Goal: Task Accomplishment & Management: Manage account settings

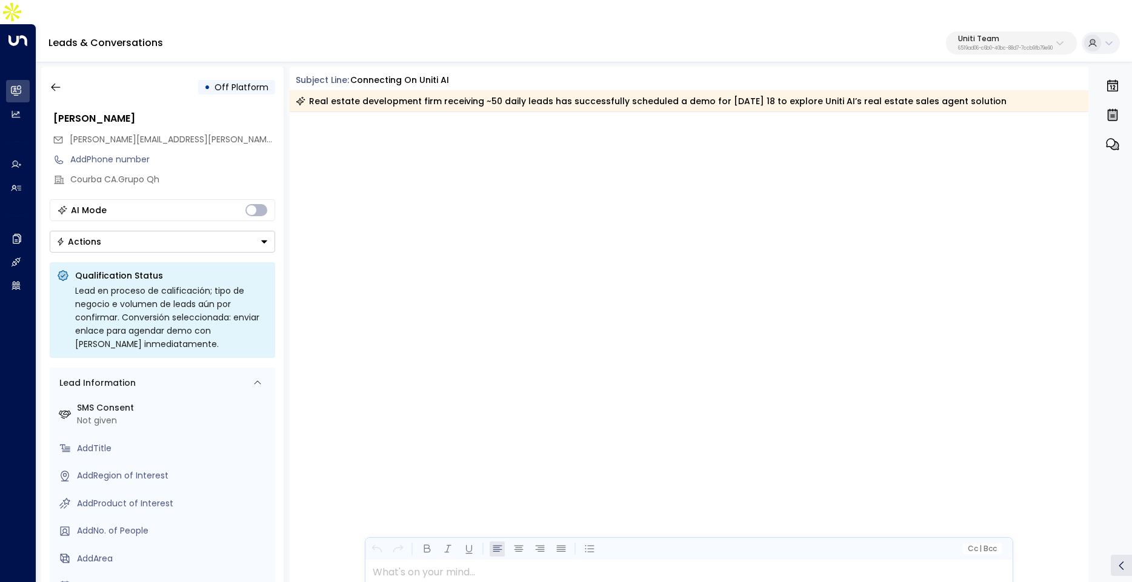
scroll to position [2286, 0]
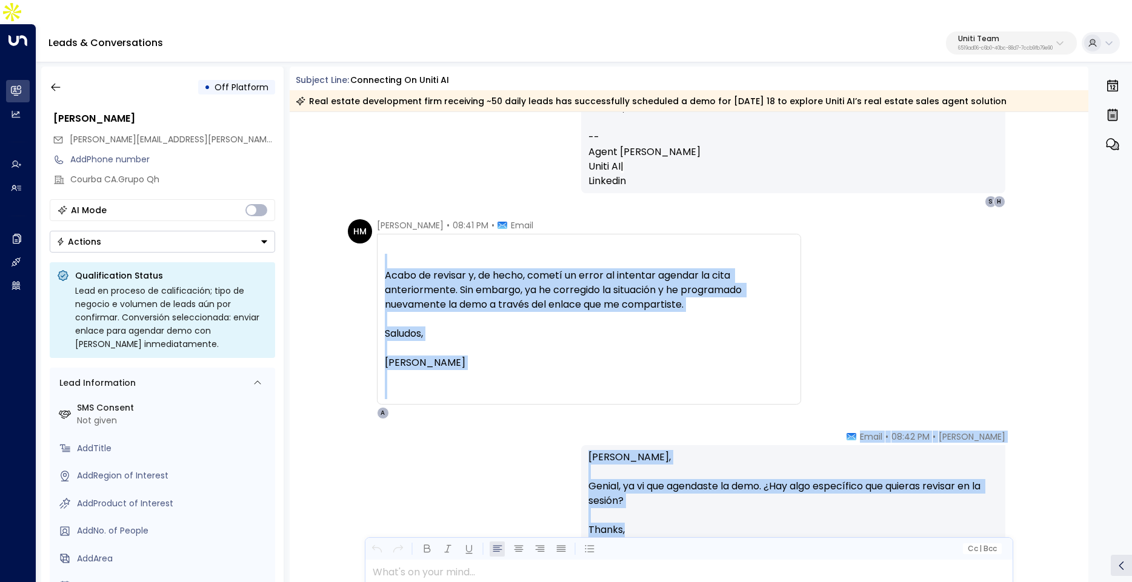
click at [990, 46] on p "6519ad06-c6b0-40bc-88d7-7ccb9fb79e90" at bounding box center [1005, 48] width 95 height 5
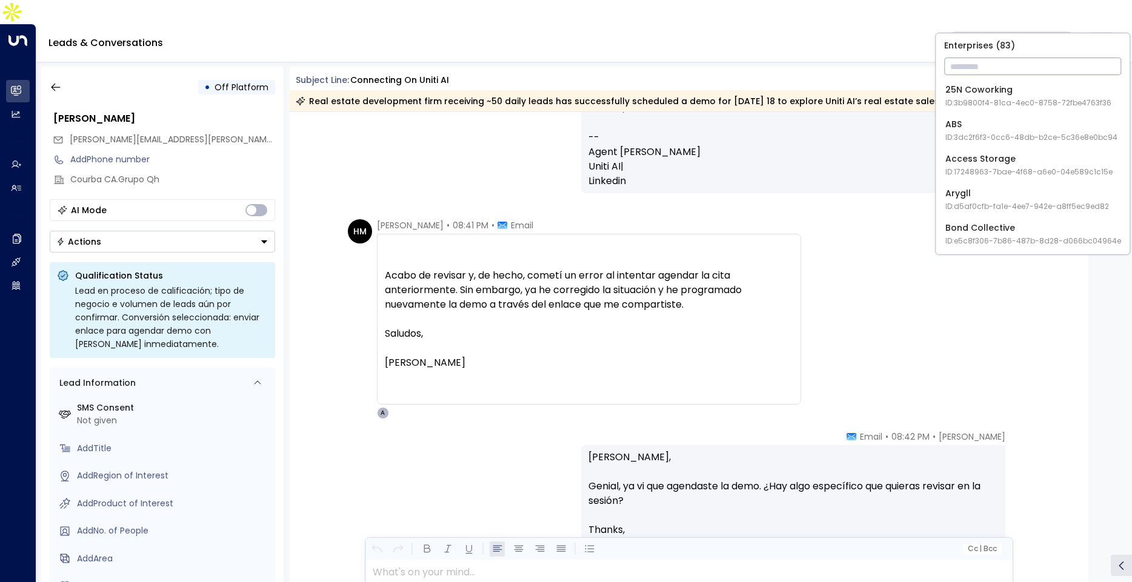
click at [980, 64] on input "text" at bounding box center [1032, 66] width 177 height 22
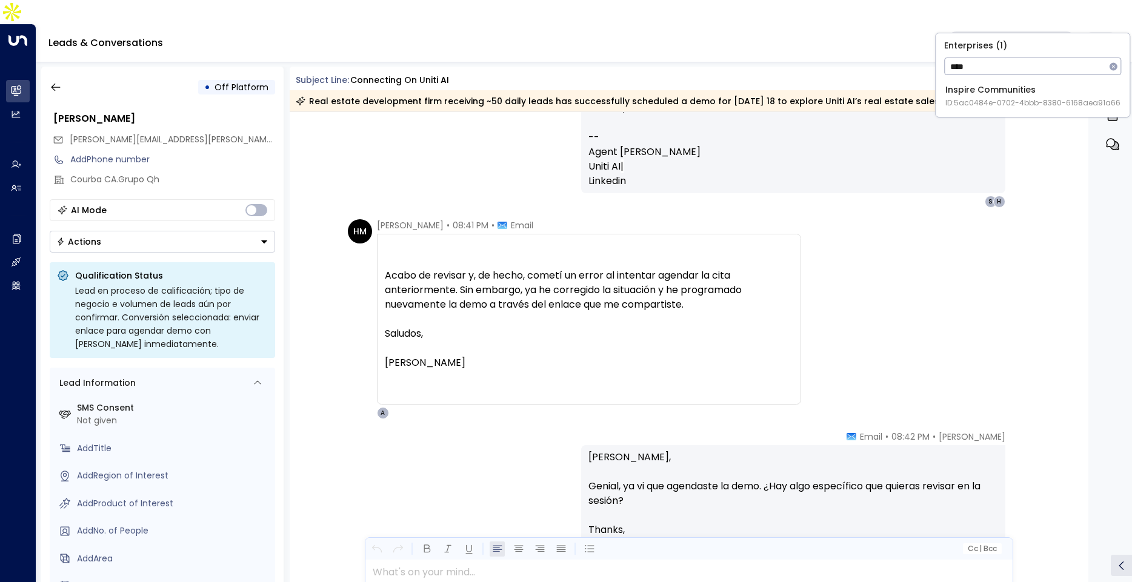
type input "****"
click at [972, 98] on span "ID: 5ac0484e-0702-4bbb-8380-6168aea91a66" at bounding box center [1032, 103] width 175 height 11
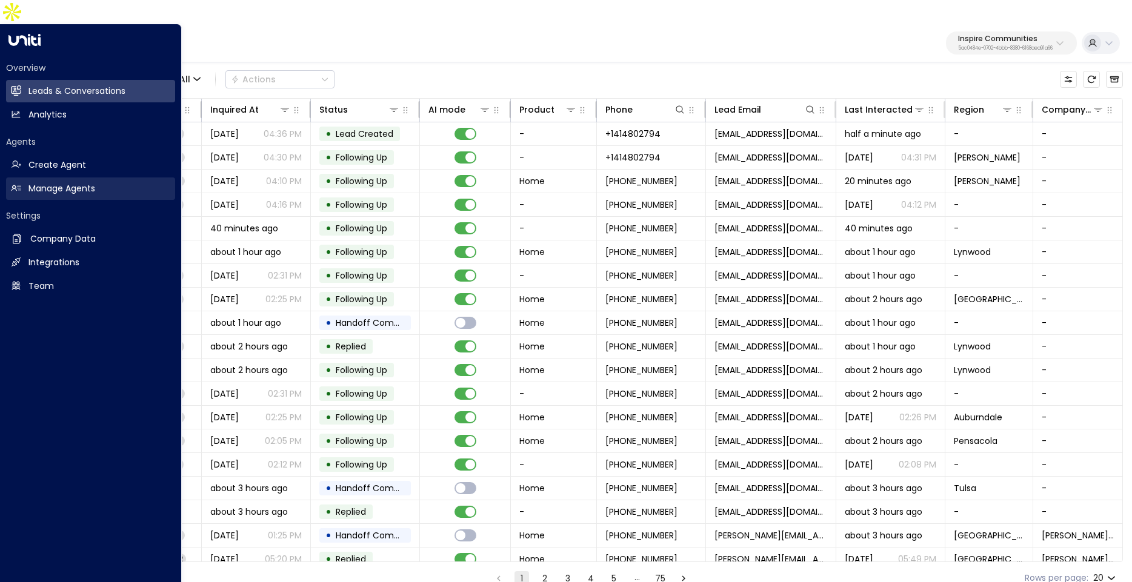
click at [51, 182] on h2 "Manage Agents" at bounding box center [61, 188] width 67 height 13
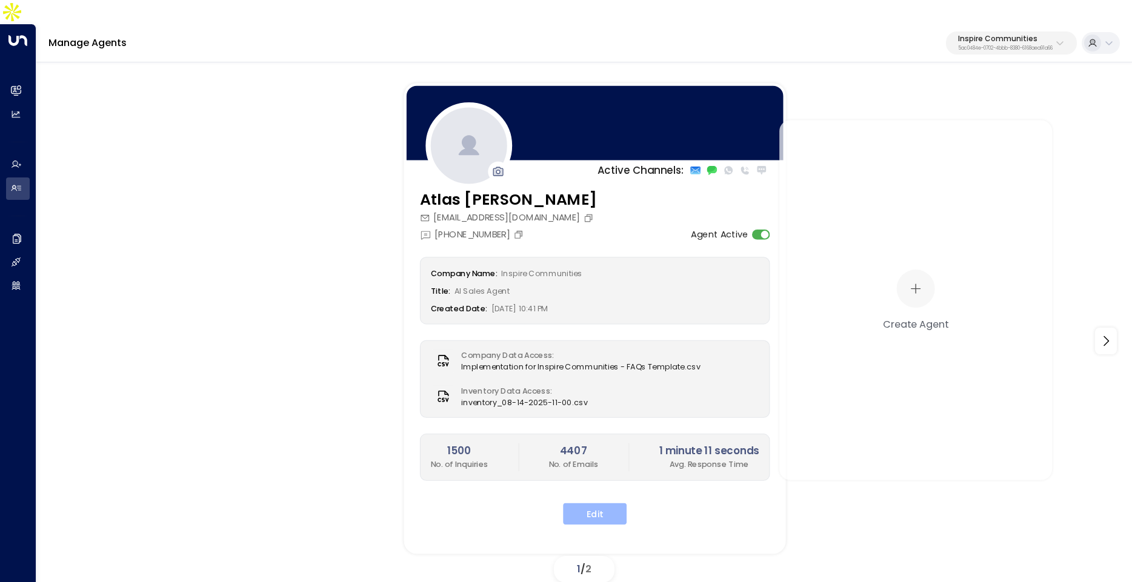
click at [587, 504] on button "Edit" at bounding box center [595, 515] width 64 height 22
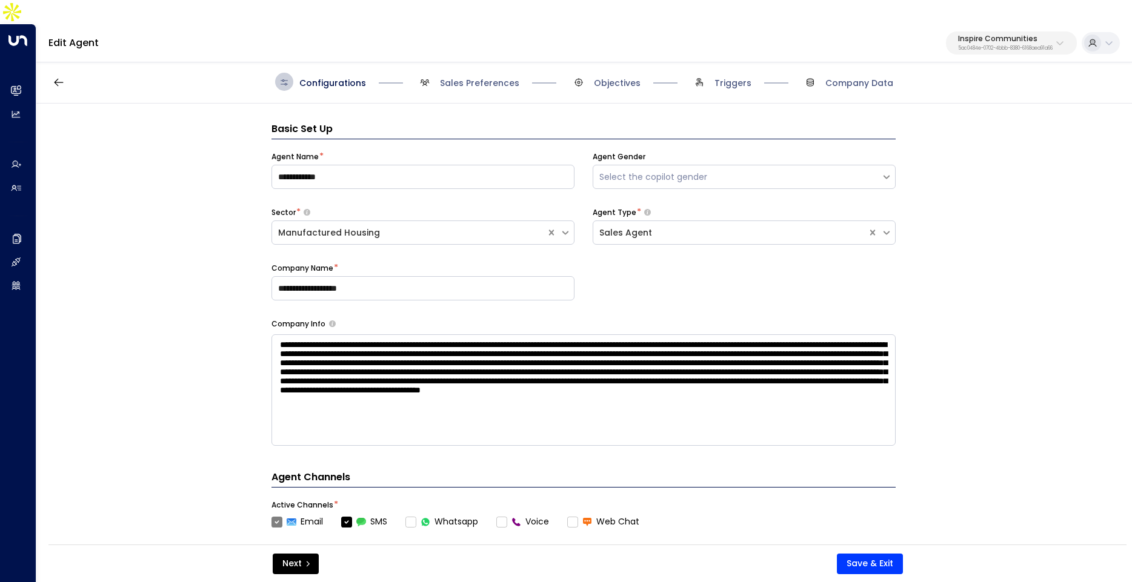
scroll to position [18, 0]
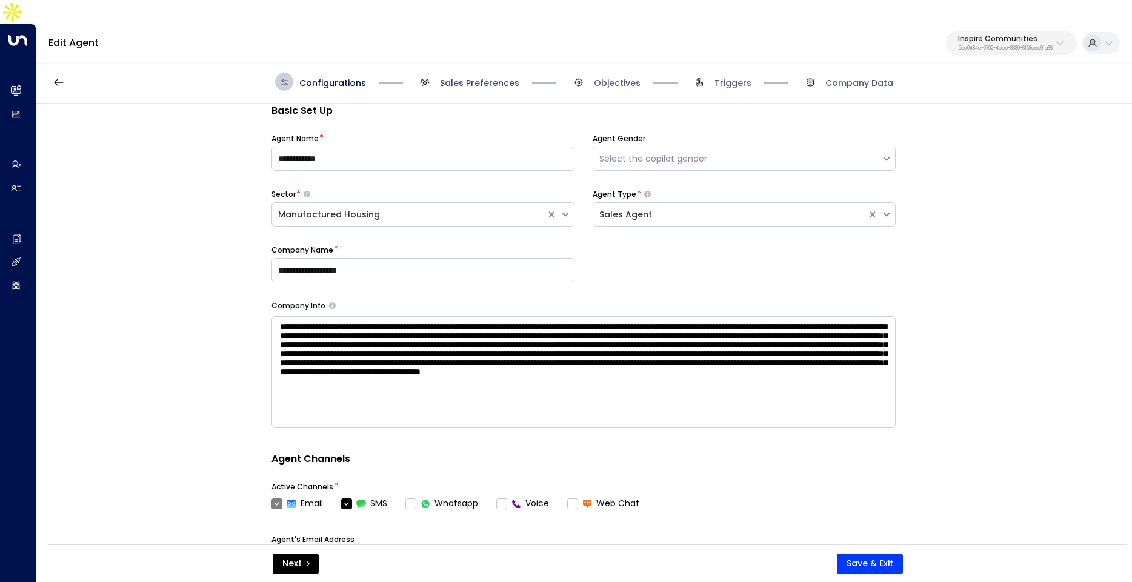
click at [471, 77] on span "Sales Preferences" at bounding box center [479, 83] width 79 height 12
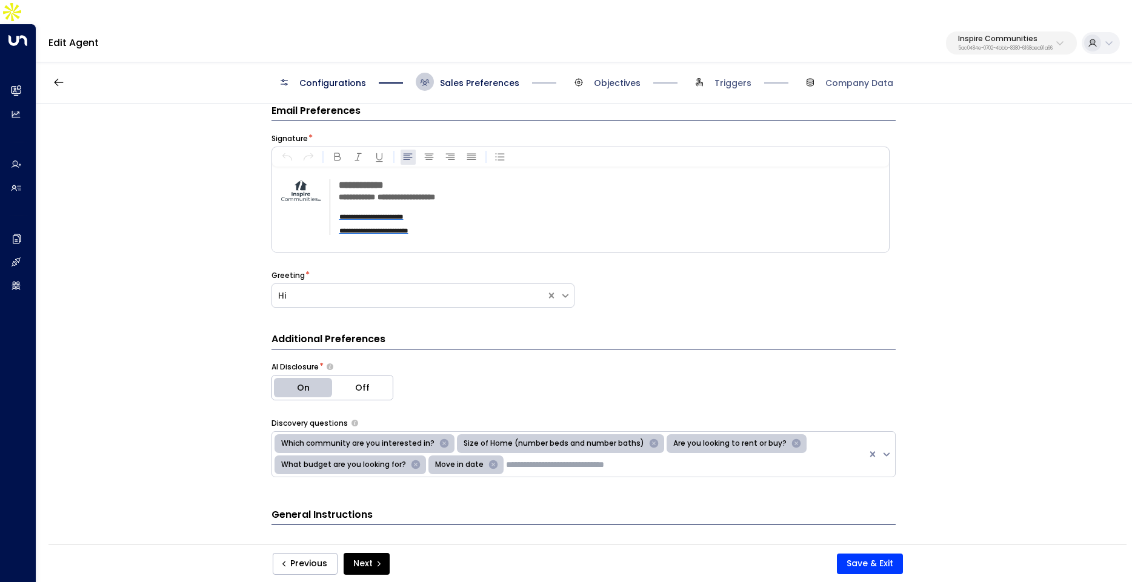
click at [608, 77] on span "Objectives" at bounding box center [617, 83] width 47 height 12
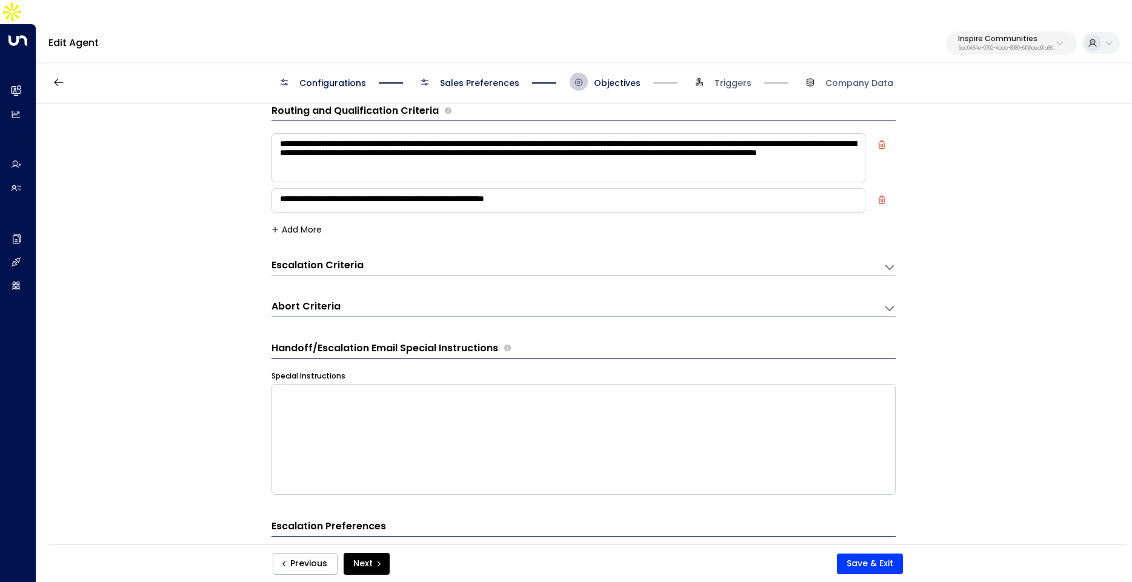
click at [596, 259] on div "Escalation Criteria Reset" at bounding box center [572, 266] width 600 height 14
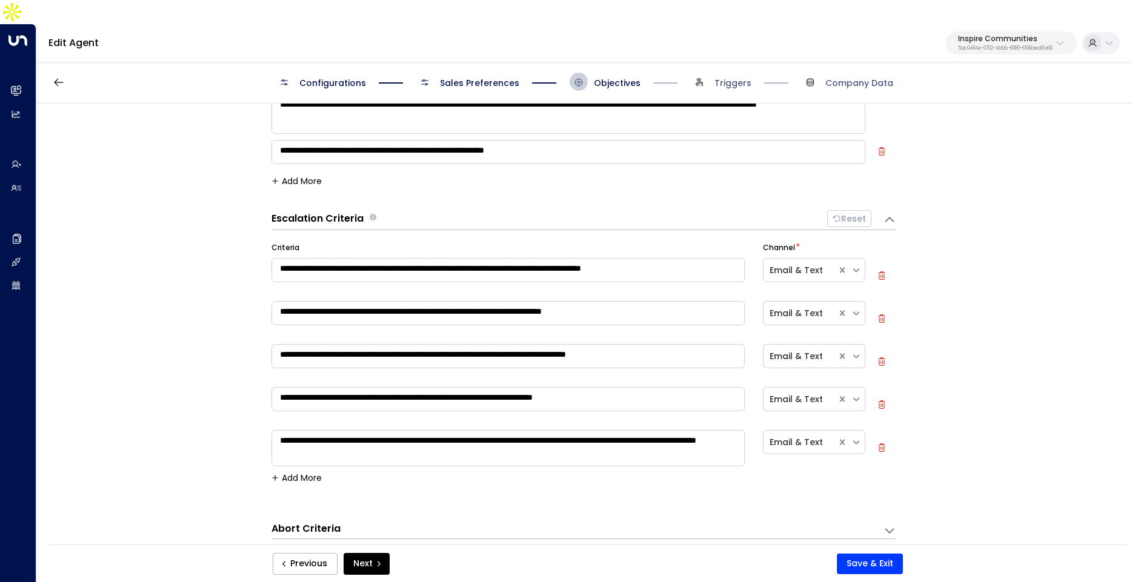
scroll to position [70, 0]
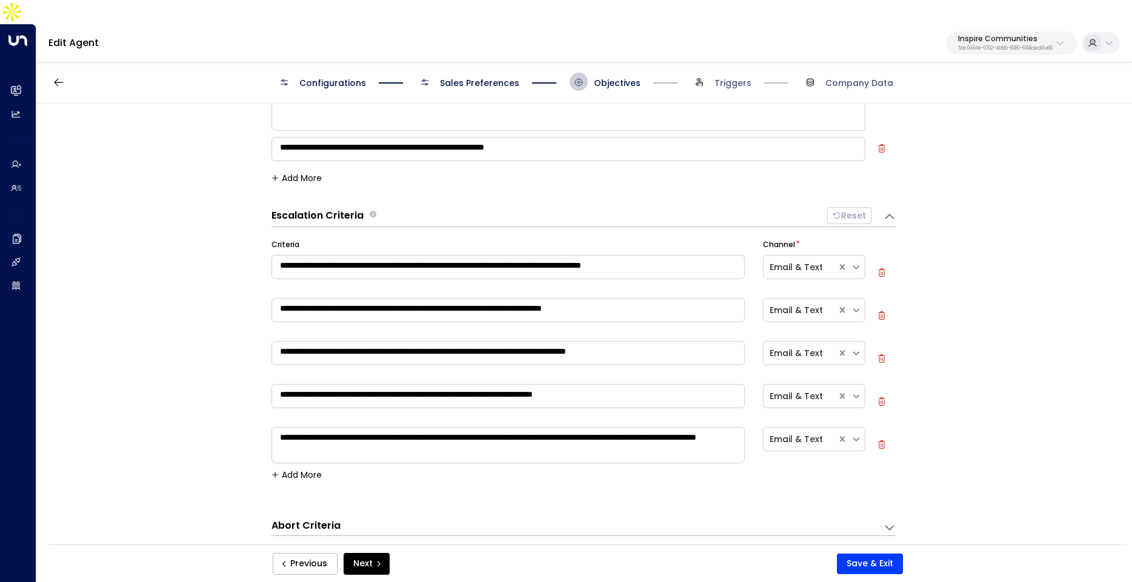
click at [879, 312] on icon "button" at bounding box center [882, 316] width 7 height 8
type textarea "**********"
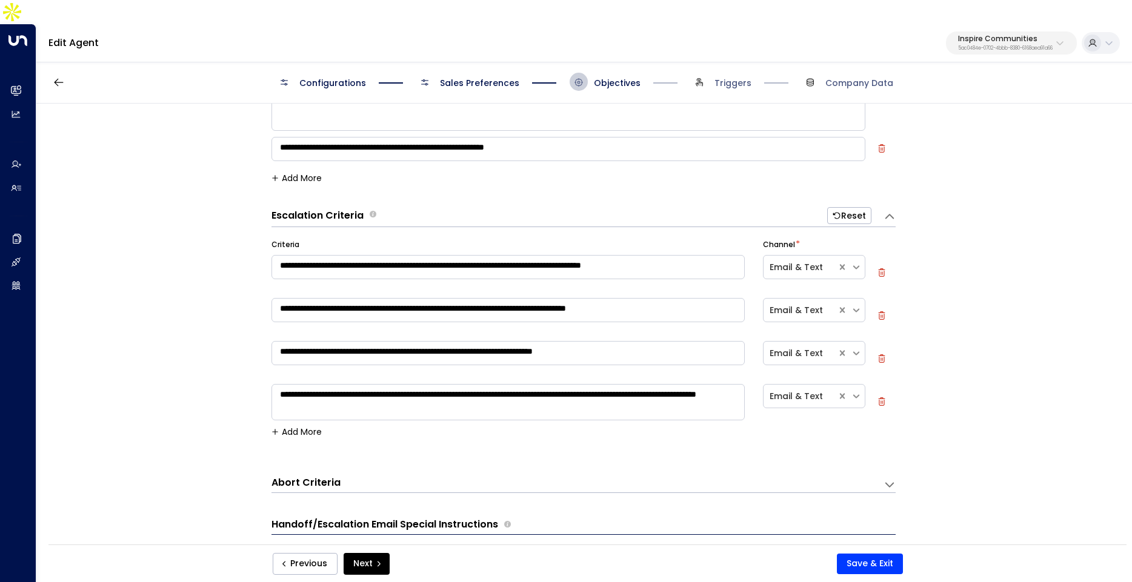
click at [879, 312] on icon "button" at bounding box center [882, 316] width 7 height 8
type textarea "**********"
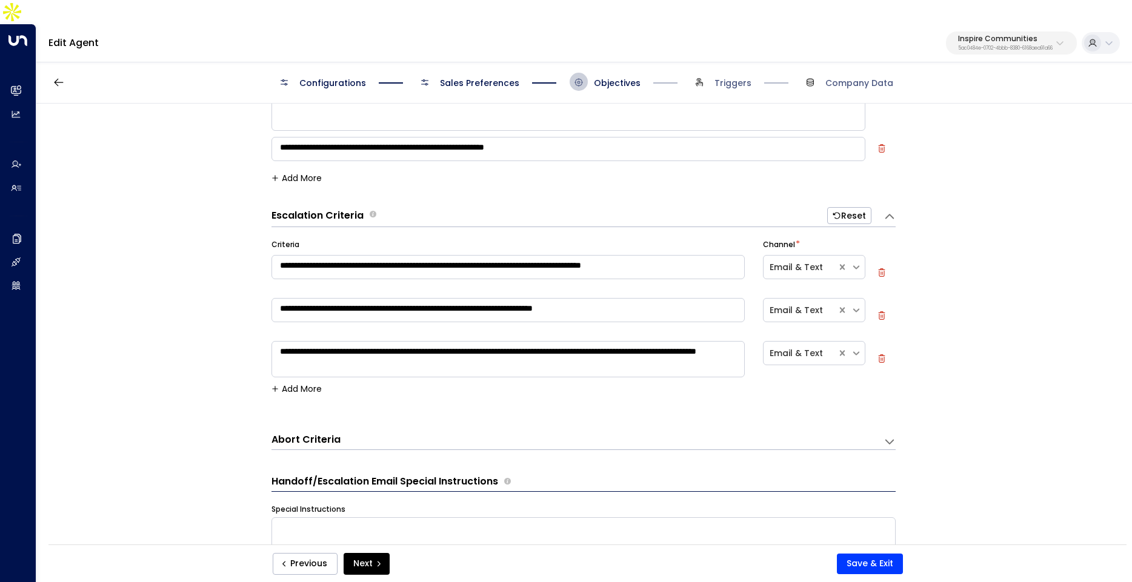
click at [879, 312] on icon "button" at bounding box center [882, 316] width 7 height 8
type textarea "**********"
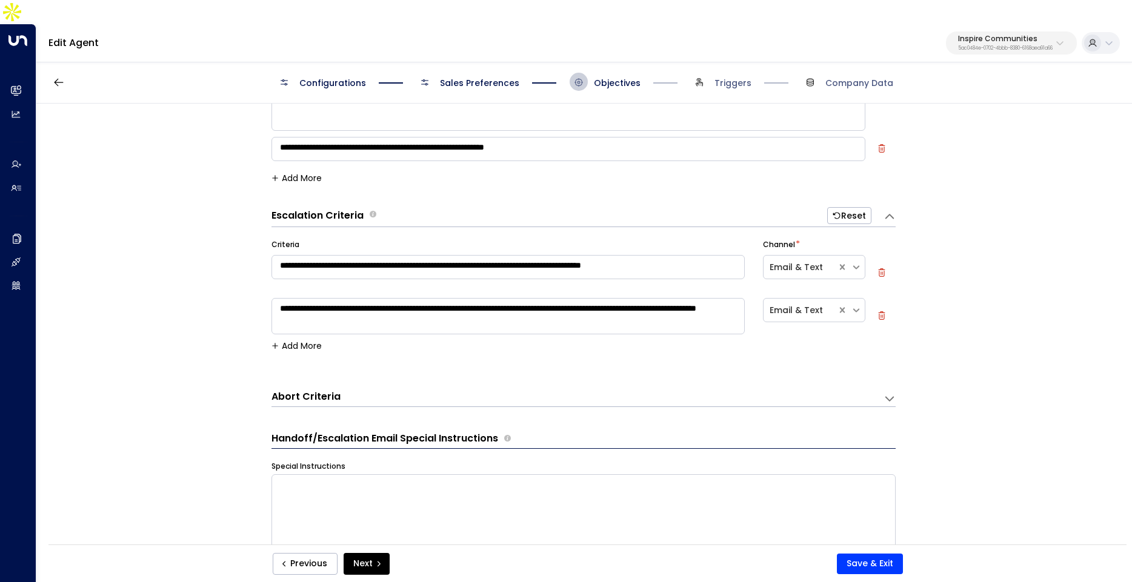
click at [879, 312] on icon "button" at bounding box center [882, 316] width 7 height 8
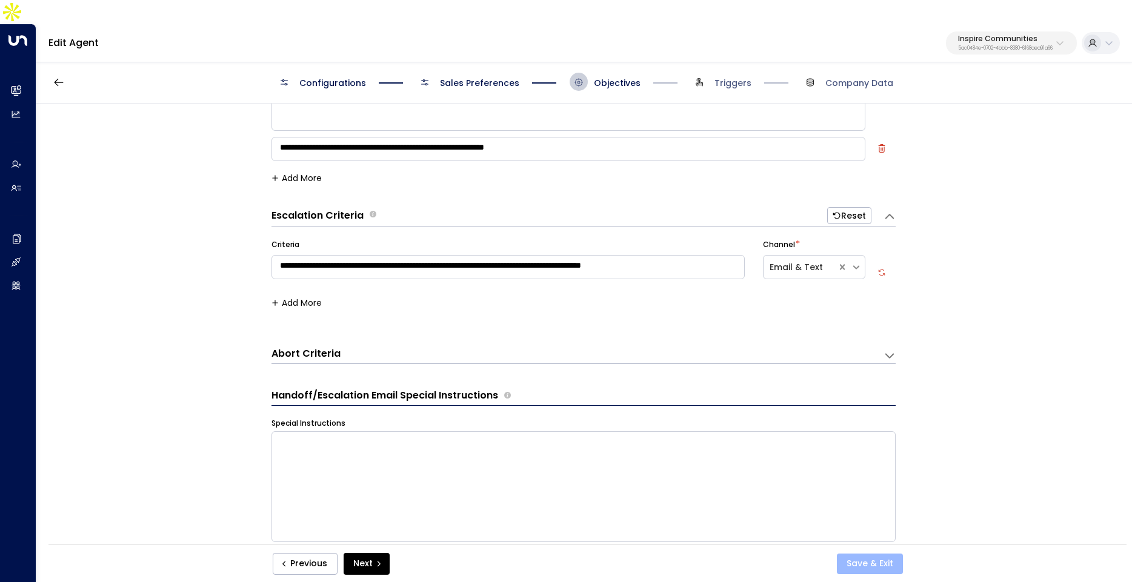
click at [855, 559] on button "Save & Exit" at bounding box center [870, 564] width 66 height 21
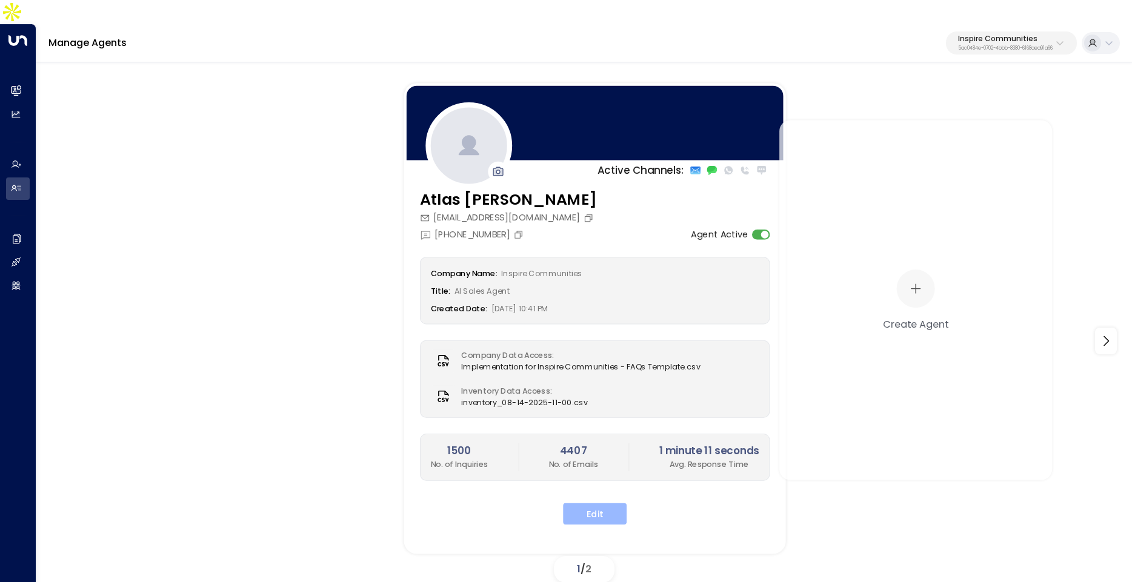
click at [600, 504] on button "Edit" at bounding box center [595, 515] width 64 height 22
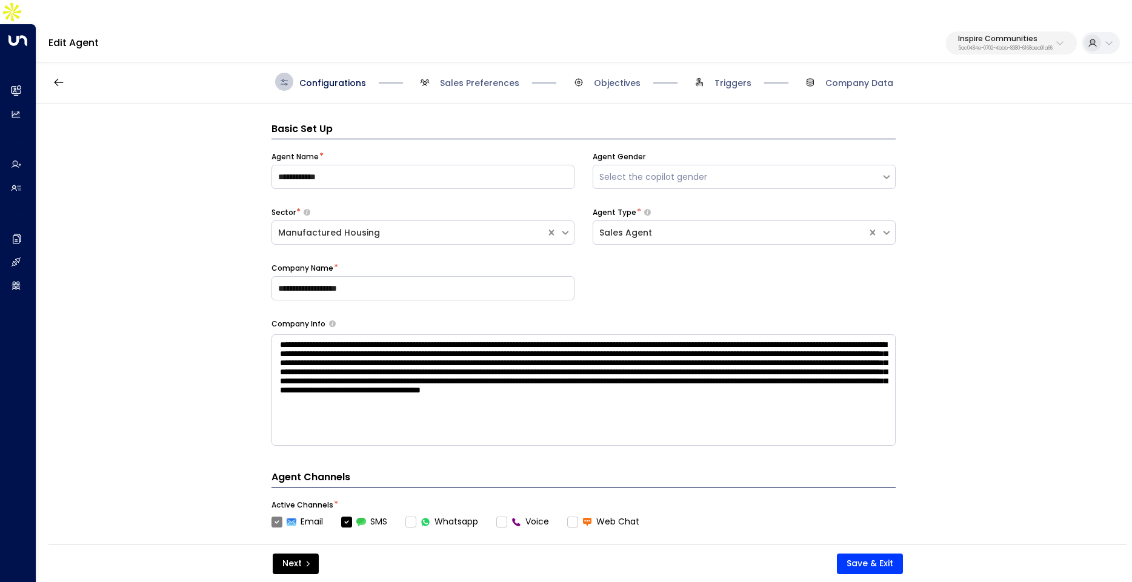
scroll to position [18, 0]
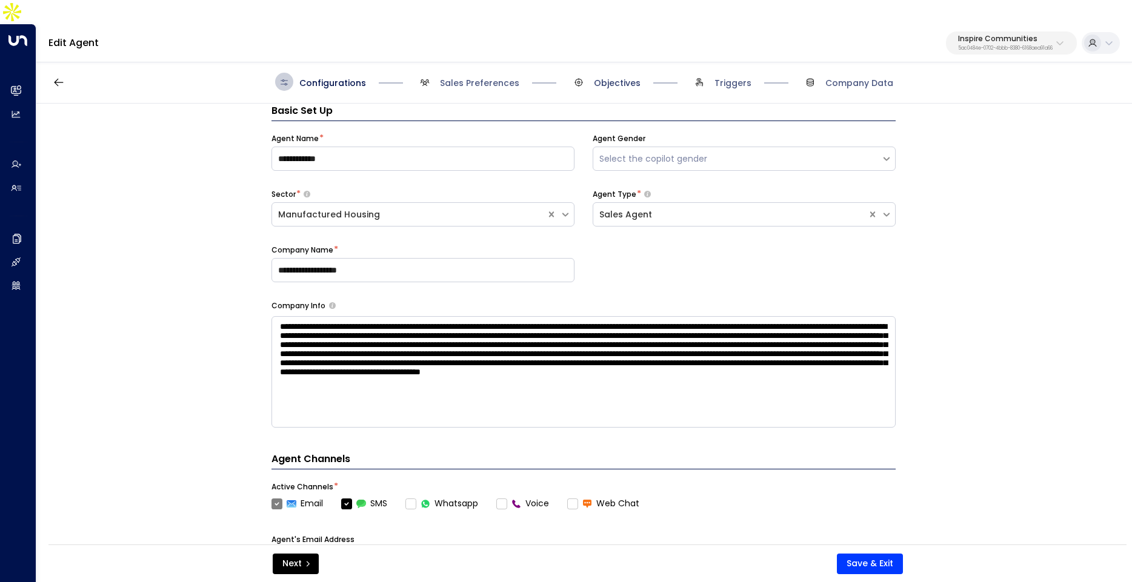
click at [626, 77] on span "Objectives" at bounding box center [617, 83] width 47 height 12
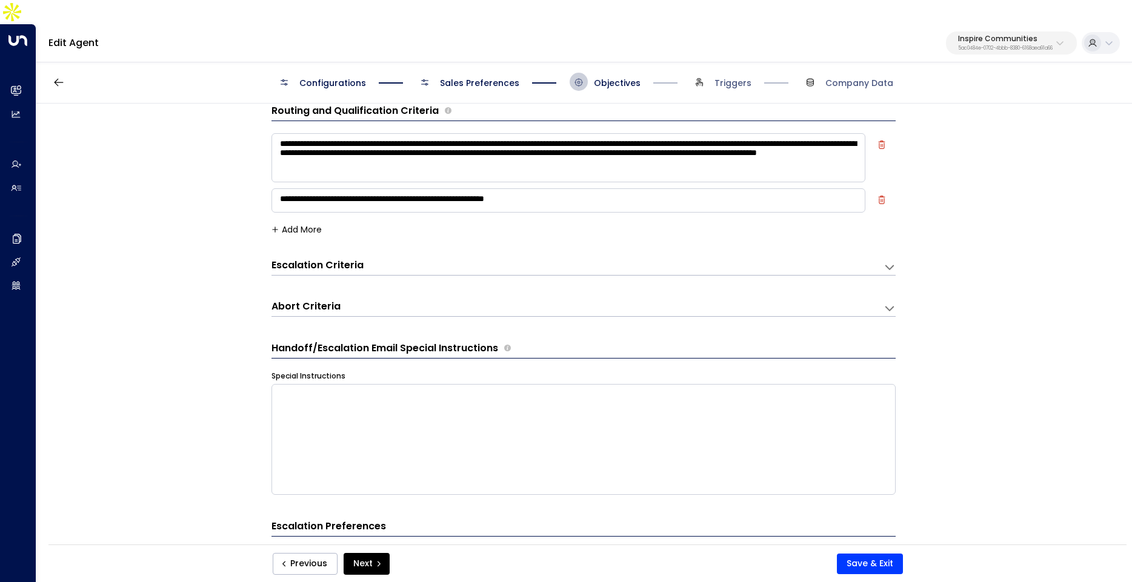
click at [666, 275] on div "Abort Criteria" at bounding box center [578, 267] width 612 height 16
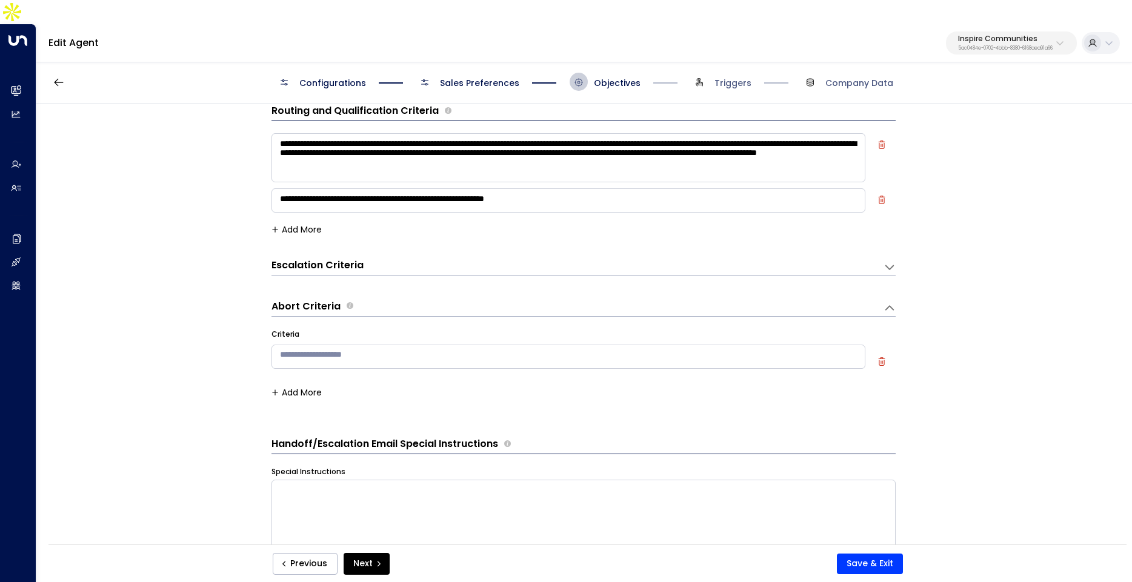
click at [655, 259] on div "Escalation Criteria Reset" at bounding box center [572, 266] width 600 height 14
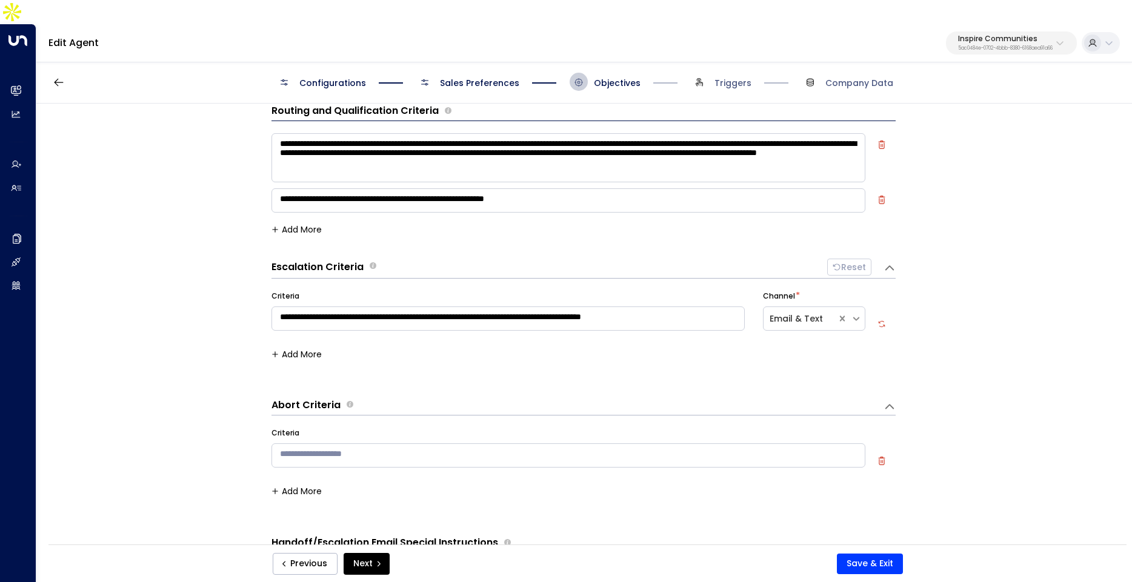
click at [976, 342] on div "**********" at bounding box center [583, 340] width 1095 height 473
click at [852, 313] on icon at bounding box center [856, 318] width 11 height 11
click at [939, 368] on div "**********" at bounding box center [583, 340] width 1095 height 473
click at [885, 320] on button "button" at bounding box center [884, 326] width 12 height 12
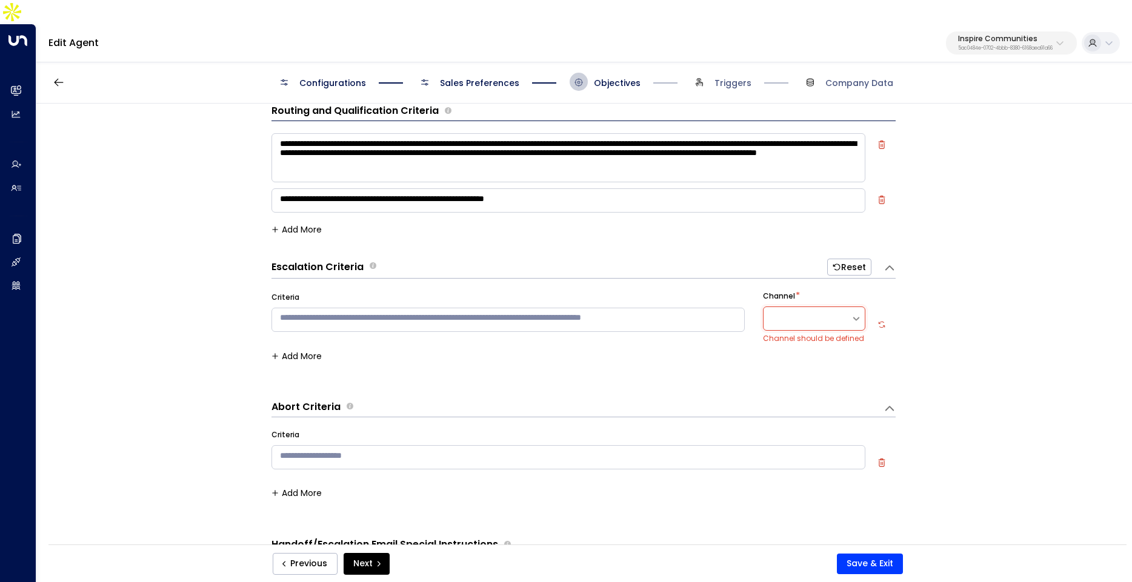
click at [898, 344] on div "**********" at bounding box center [583, 340] width 1095 height 473
click at [801, 312] on div at bounding box center [807, 319] width 75 height 15
click at [804, 338] on div "Email" at bounding box center [814, 349] width 102 height 22
click at [702, 311] on div "* ​" at bounding box center [508, 322] width 473 height 30
click at [439, 307] on textarea at bounding box center [508, 319] width 473 height 24
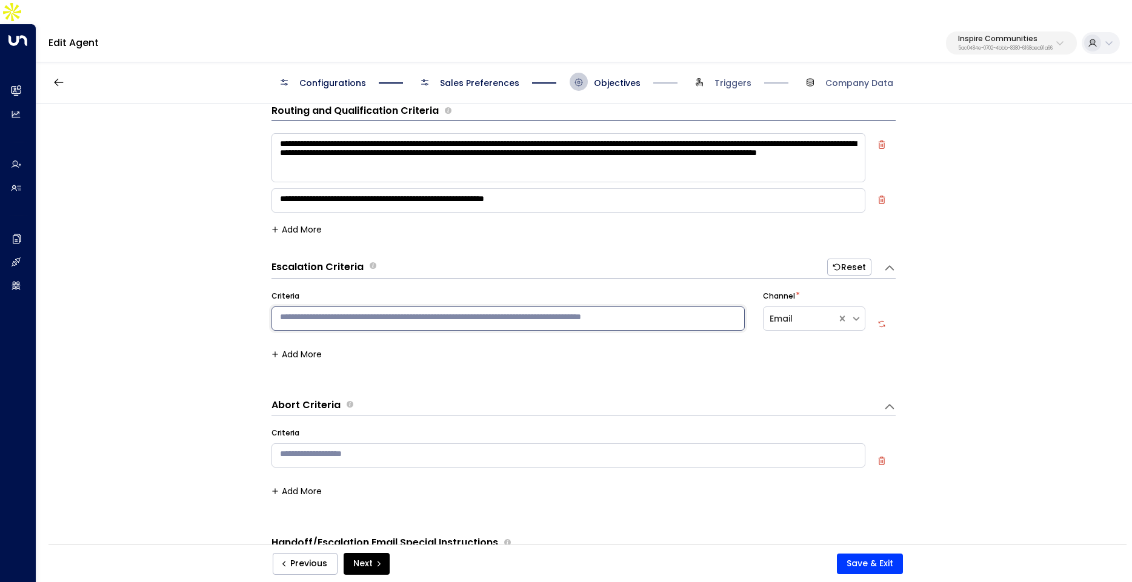
click at [453, 341] on div "Criteria * ​ Channel * Email Add More" at bounding box center [584, 327] width 624 height 96
click at [337, 307] on textarea at bounding box center [508, 319] width 473 height 24
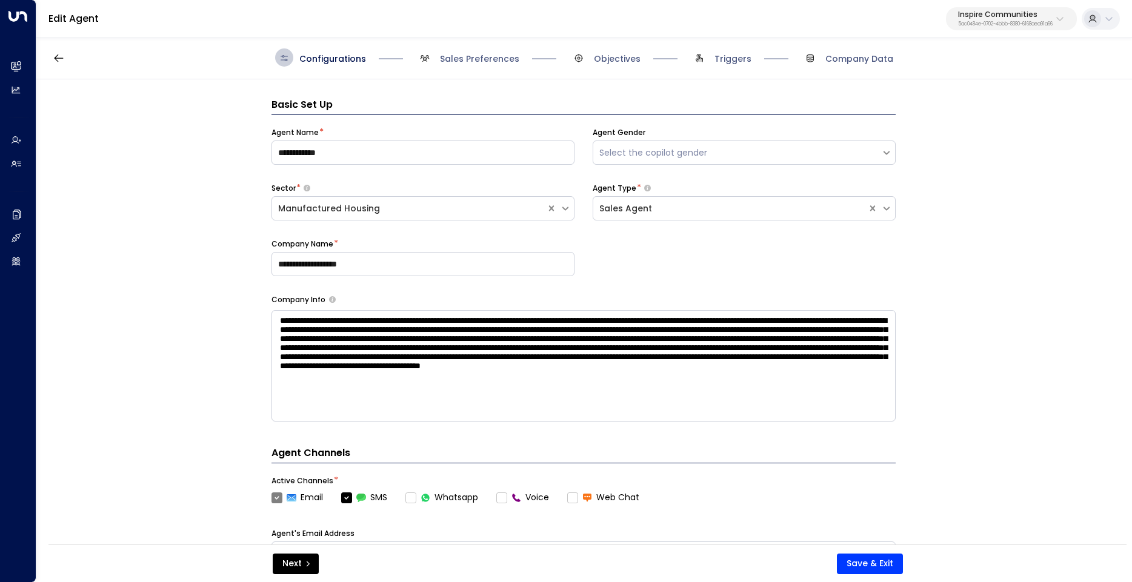
scroll to position [18, 0]
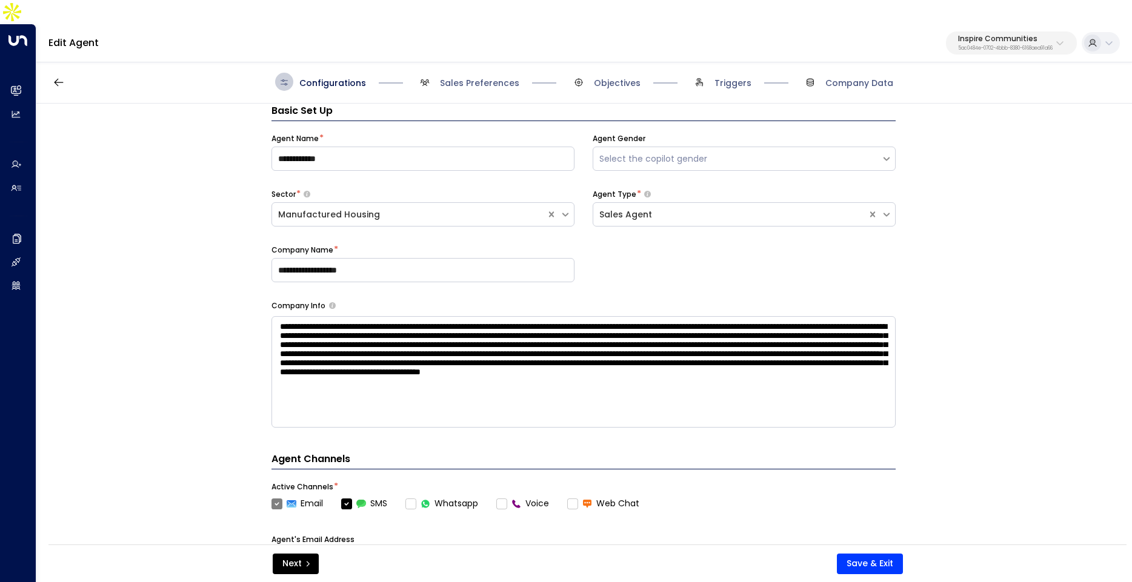
click at [619, 73] on span "Objectives" at bounding box center [605, 82] width 71 height 18
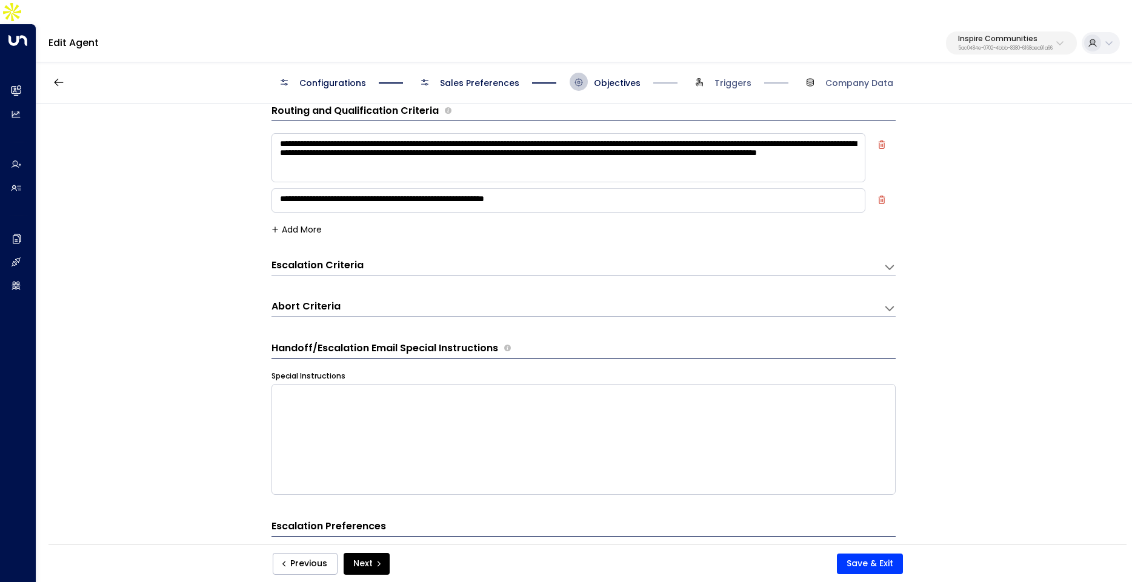
click at [707, 73] on span "Triggers" at bounding box center [720, 82] width 61 height 18
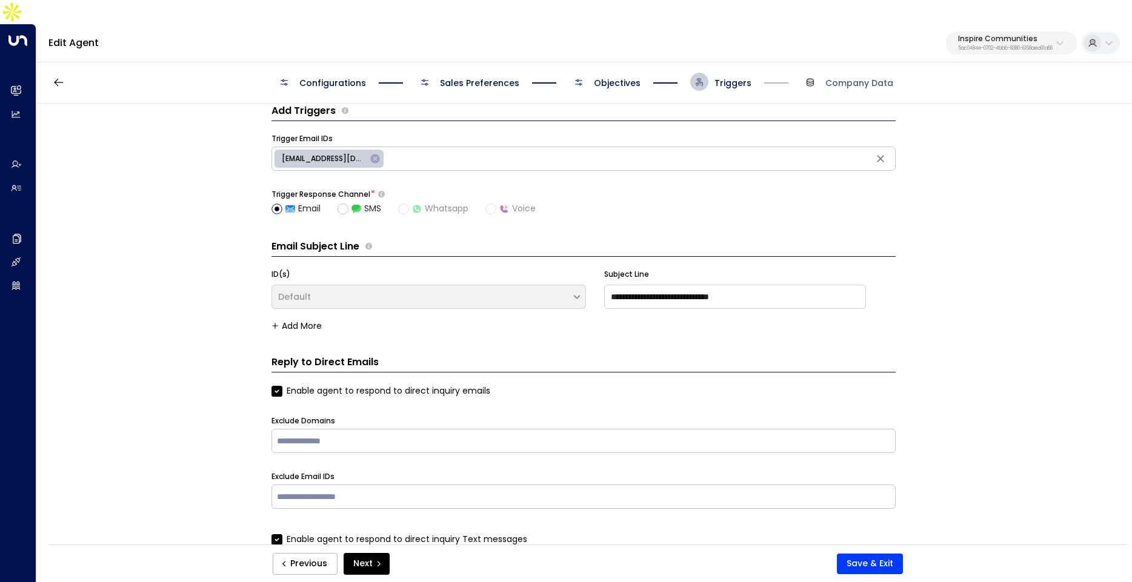
click at [642, 73] on div "Configurations Sales Preferences Objectives Triggers Company Data" at bounding box center [584, 82] width 618 height 18
click at [622, 77] on span "Objectives" at bounding box center [617, 83] width 47 height 12
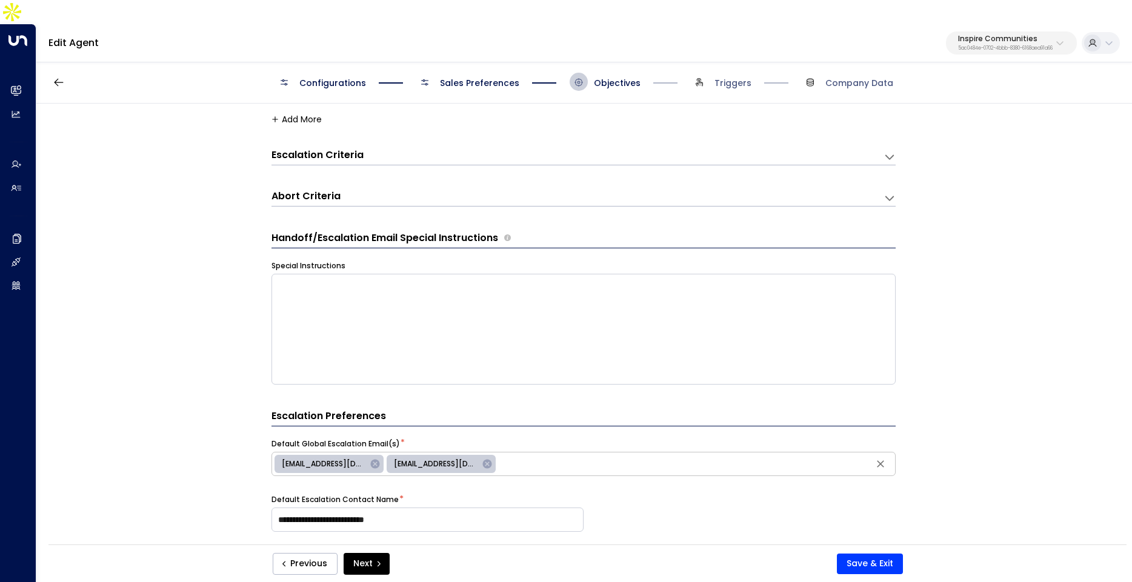
scroll to position [167, 0]
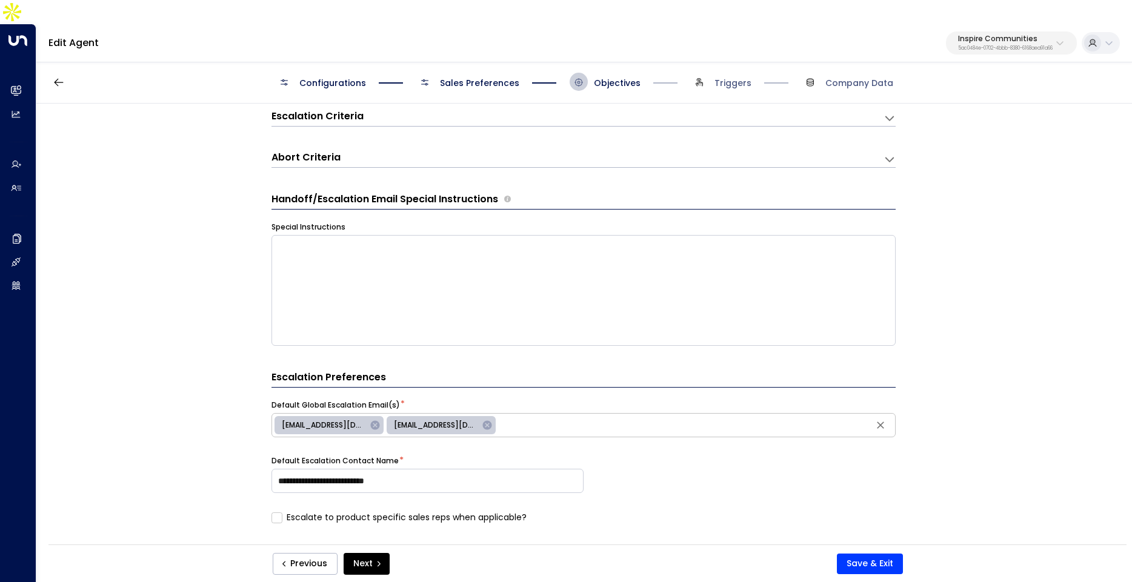
click at [570, 126] on div "Abort Criteria" at bounding box center [578, 118] width 612 height 16
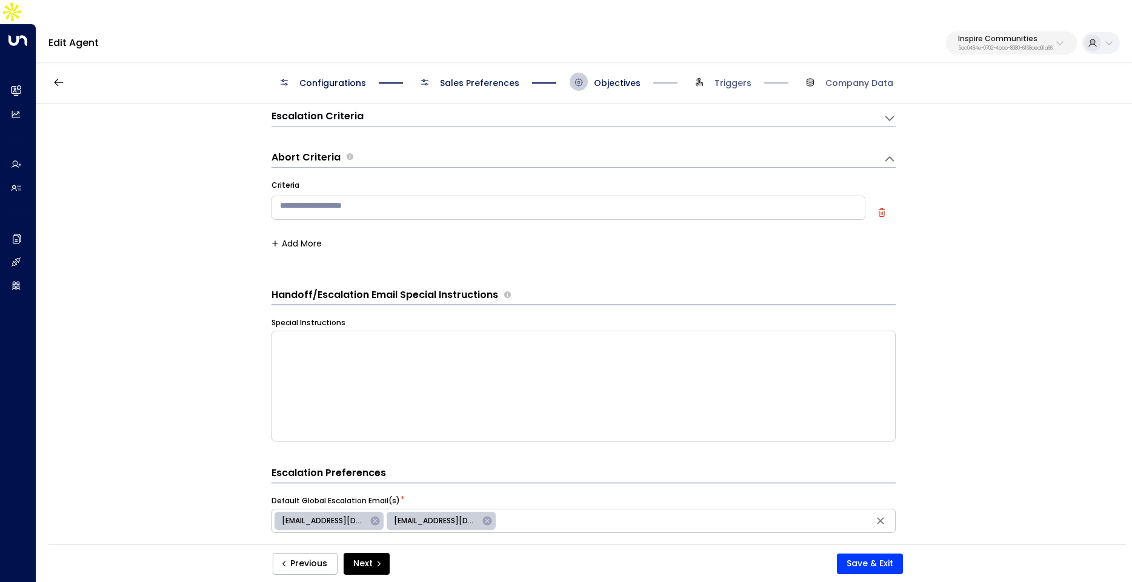
click at [545, 110] on div "Escalation Criteria Reset" at bounding box center [578, 118] width 612 height 16
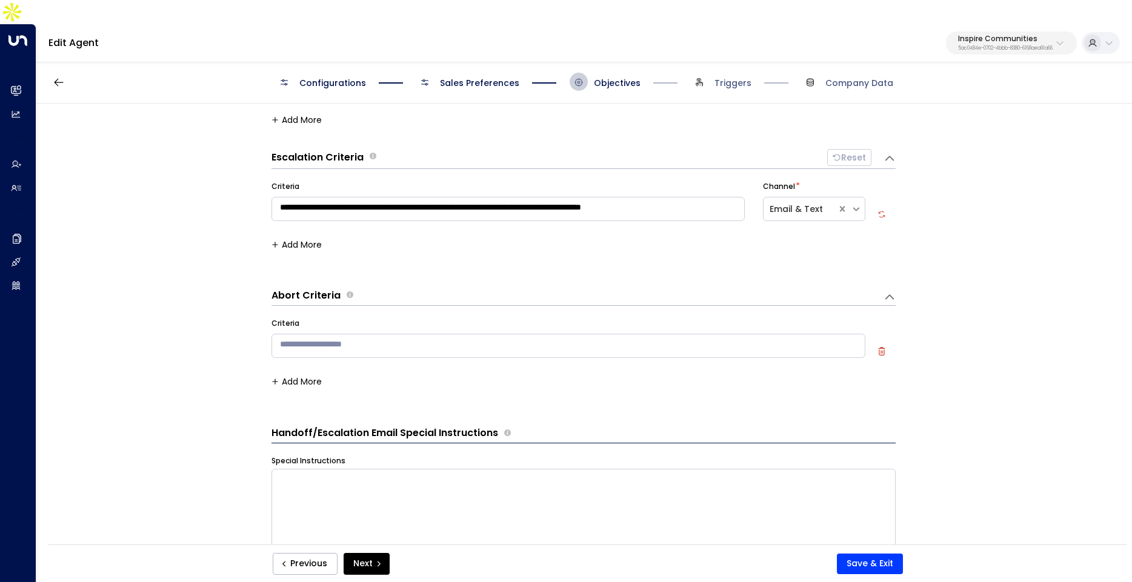
scroll to position [99, 0]
